Goal: Task Accomplishment & Management: Use online tool/utility

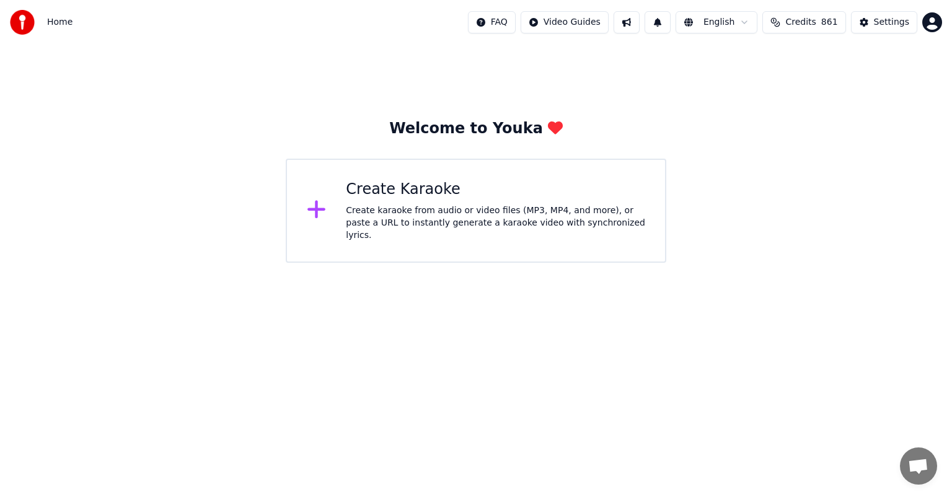
click at [458, 213] on div "Create karaoke from audio or video files (MP3, MP4, and more), or paste a URL t…" at bounding box center [495, 223] width 299 height 37
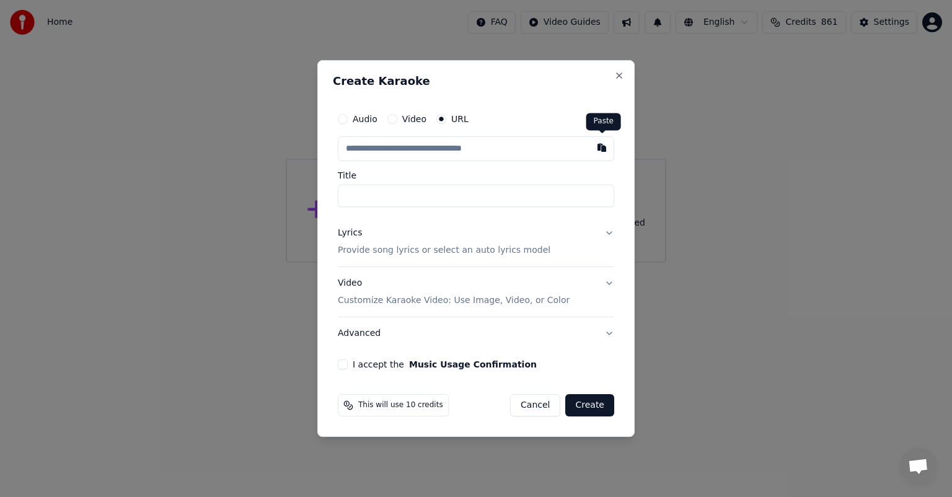
click at [603, 148] on button "button" at bounding box center [602, 147] width 25 height 22
type input "**********"
click at [345, 366] on button "I accept the Music Usage Confirmation" at bounding box center [343, 365] width 10 height 10
click at [586, 405] on button "Create" at bounding box center [589, 405] width 49 height 22
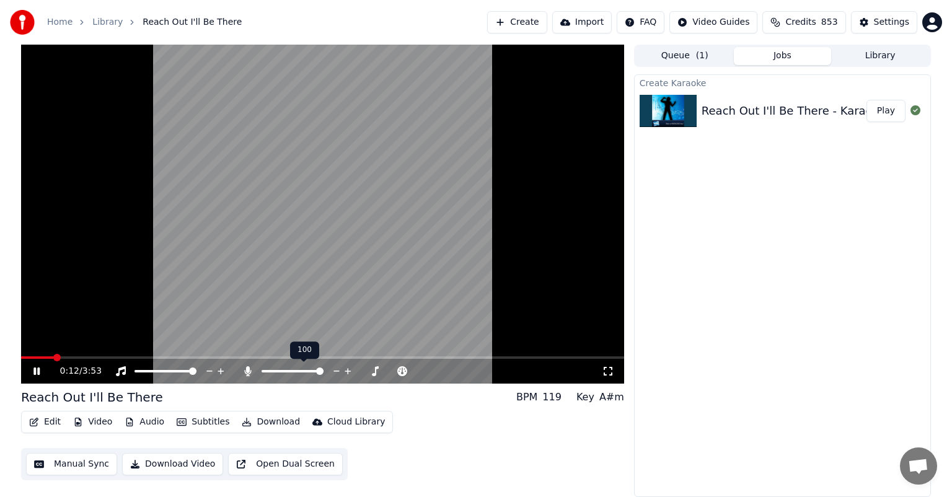
click at [324, 375] on span at bounding box center [319, 371] width 7 height 7
click at [265, 422] on button "Download" at bounding box center [271, 422] width 68 height 17
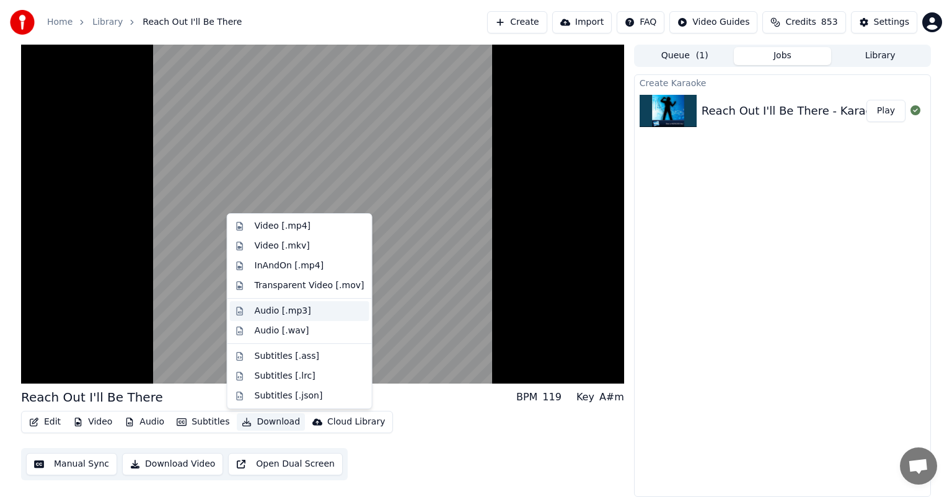
click at [285, 309] on div "Audio [.mp3]" at bounding box center [283, 311] width 56 height 12
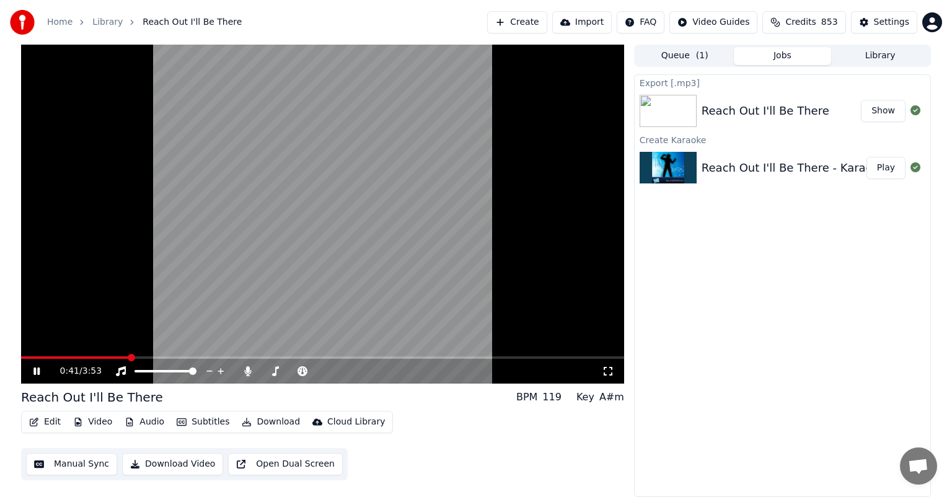
click at [883, 114] on button "Show" at bounding box center [883, 111] width 45 height 22
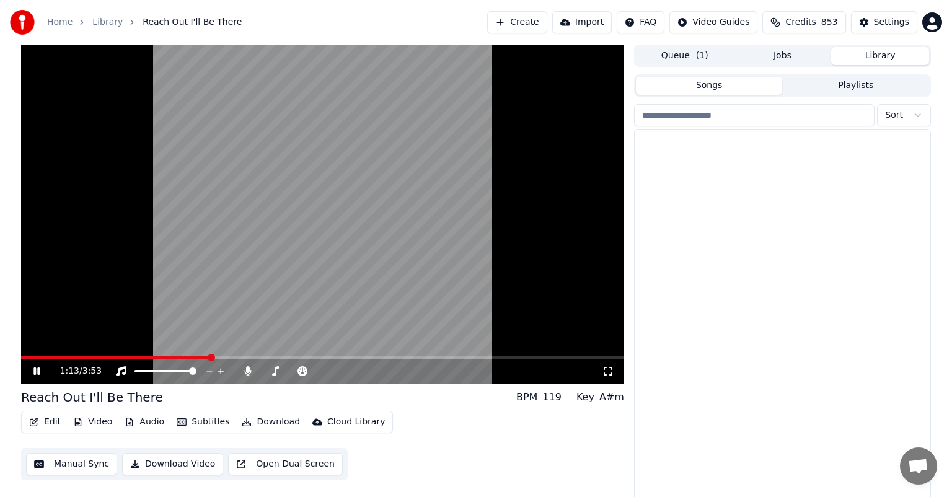
click at [887, 60] on button "Library" at bounding box center [880, 56] width 98 height 18
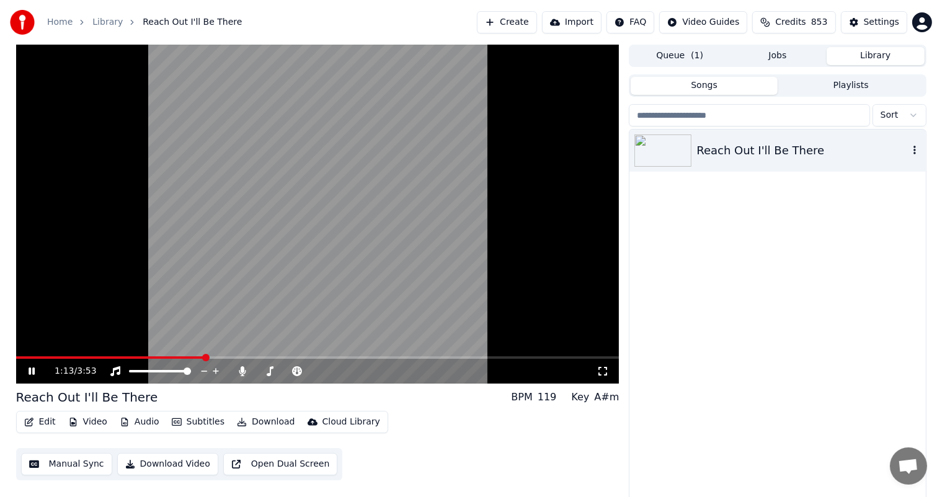
click at [913, 148] on icon "button" at bounding box center [914, 150] width 12 height 10
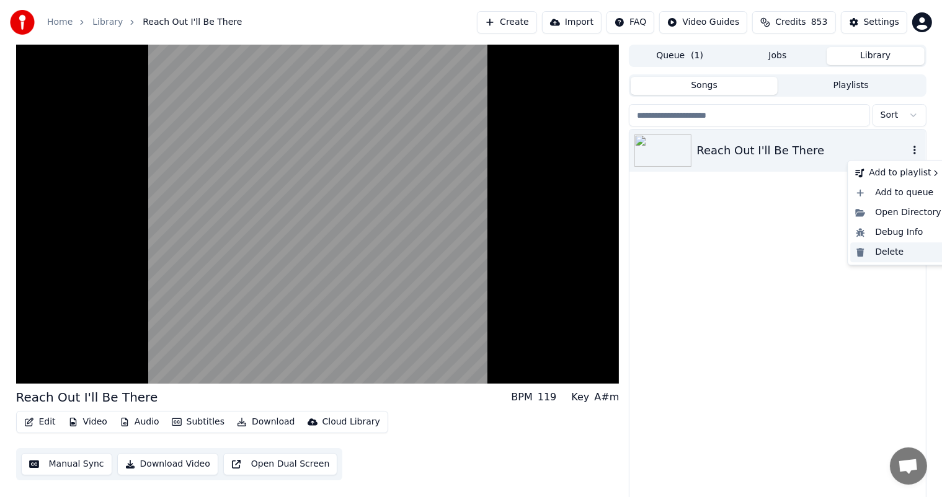
click at [892, 252] on div "Delete" at bounding box center [897, 252] width 95 height 20
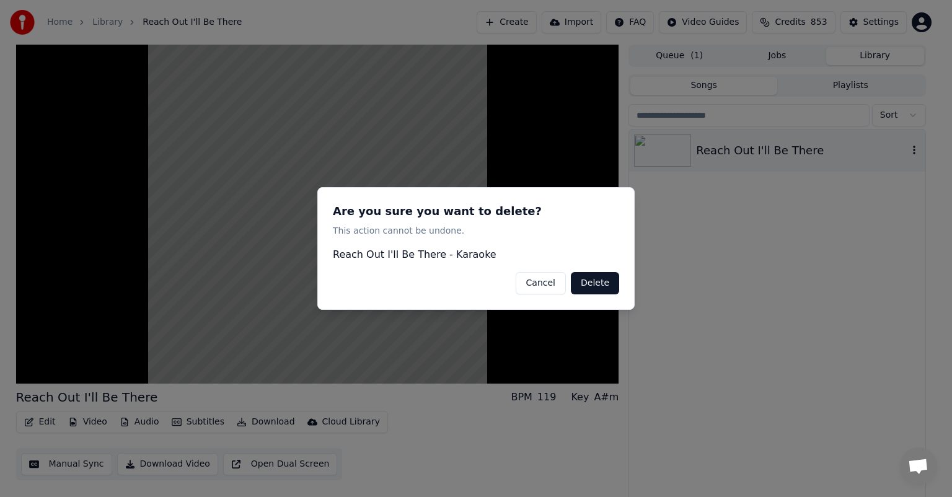
click at [603, 283] on button "Delete" at bounding box center [595, 283] width 48 height 22
